Goal: Task Accomplishment & Management: Manage account settings

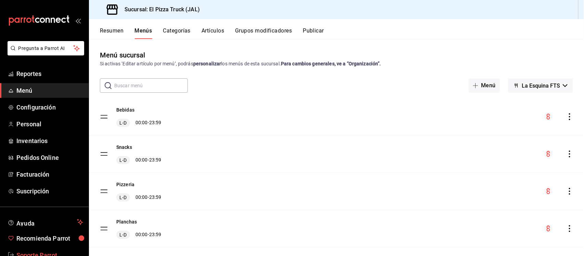
scroll to position [41, 0]
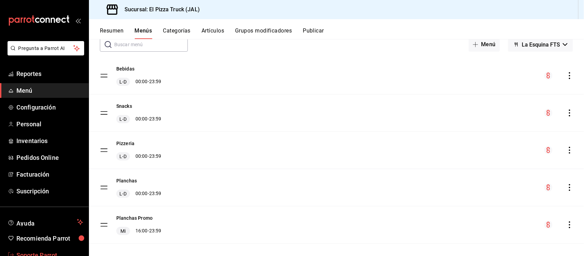
click at [45, 249] on link "Soporte Parrot" at bounding box center [44, 255] width 89 height 15
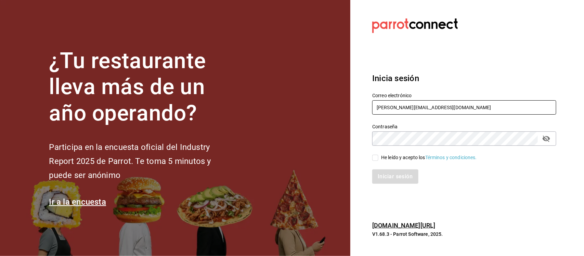
drag, startPoint x: 439, startPoint y: 106, endPoint x: 345, endPoint y: 108, distance: 94.1
click at [345, 108] on div "¿Tu restaurante lleva más de un año operando? Participa en la encuesta oficial …" at bounding box center [292, 128] width 584 height 256
paste input "[EMAIL_ADDRESS][DOMAIN_NAME] Parr0tConnec7"
click at [473, 108] on input "[EMAIL_ADDRESS][DOMAIN_NAME] Parr0tConnec7" at bounding box center [464, 107] width 184 height 14
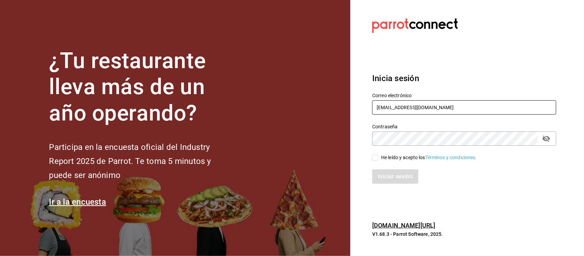
type input "[EMAIL_ADDRESS][DOMAIN_NAME]"
click at [337, 132] on div "¿Tu restaurante lleva más de un año operando? Participa en la encuesta oficial …" at bounding box center [292, 128] width 584 height 256
click at [374, 158] on input "He leído y acepto los Términos y condiciones." at bounding box center [375, 158] width 6 height 6
checkbox input "true"
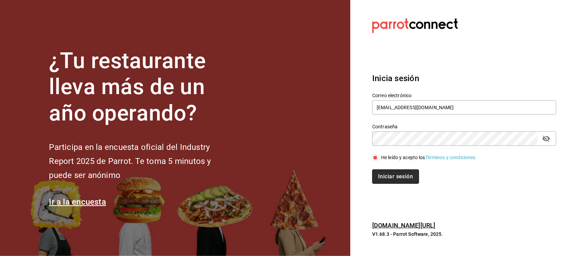
click at [388, 176] on button "Iniciar sesión" at bounding box center [395, 176] width 47 height 14
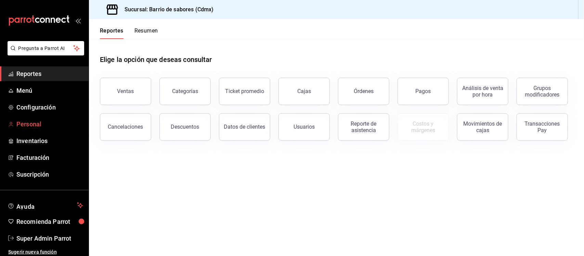
click at [32, 125] on span "Personal" at bounding box center [49, 123] width 67 height 9
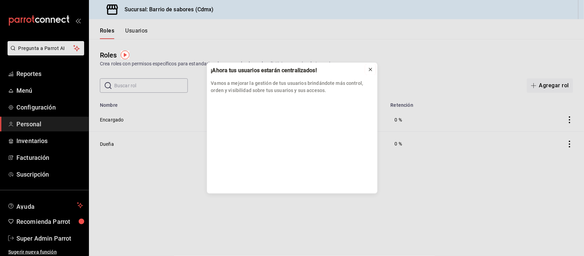
click at [370, 71] on icon at bounding box center [370, 69] width 5 height 5
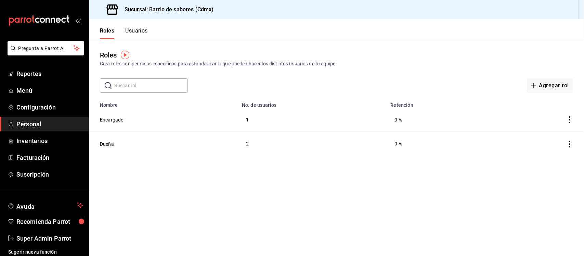
click at [136, 26] on div "Roles Usuarios" at bounding box center [118, 29] width 59 height 20
click at [136, 30] on button "Usuarios" at bounding box center [136, 33] width 23 height 12
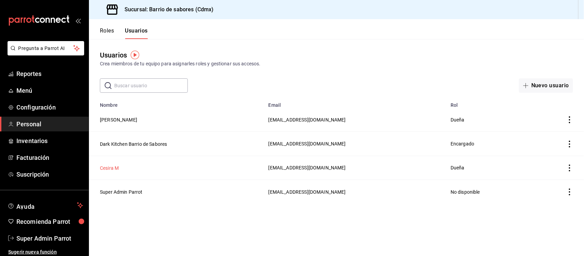
click at [110, 168] on button "Cesira M" at bounding box center [109, 168] width 19 height 7
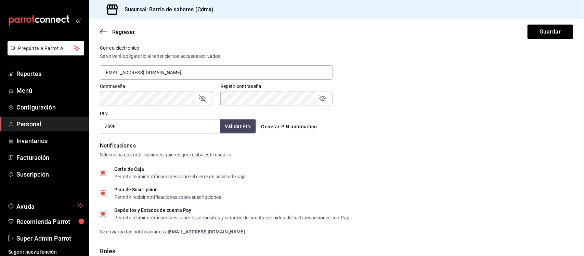
scroll to position [328, 0]
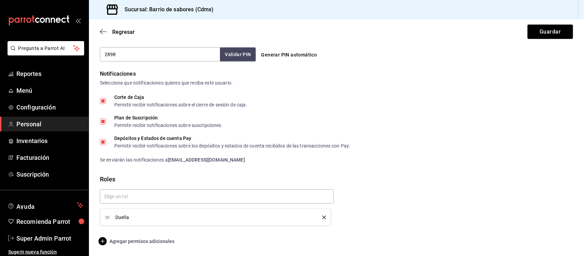
click at [150, 243] on span "Agregar permisos adicionales" at bounding box center [137, 241] width 75 height 8
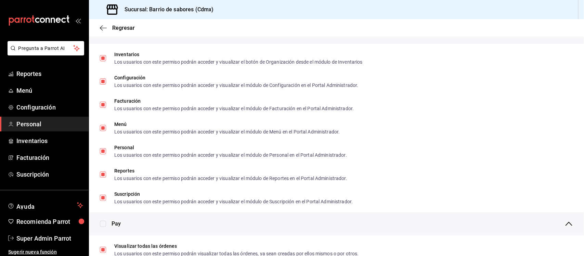
scroll to position [305, 0]
